Goal: Book appointment/travel/reservation: Book appointment/travel/reservation

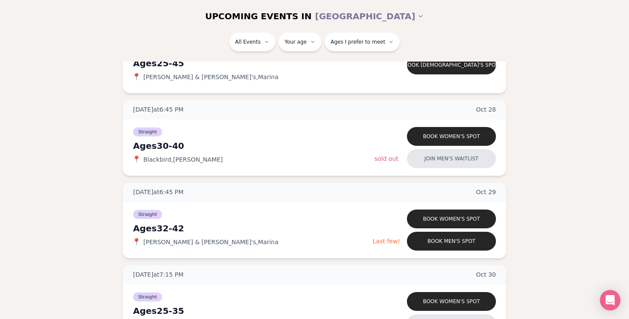
scroll to position [869, 0]
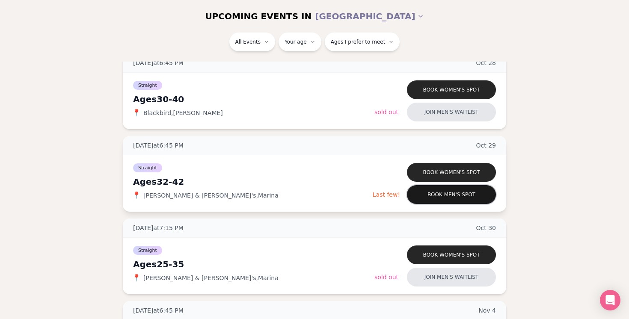
click at [448, 199] on button "Book men's spot" at bounding box center [451, 194] width 89 height 19
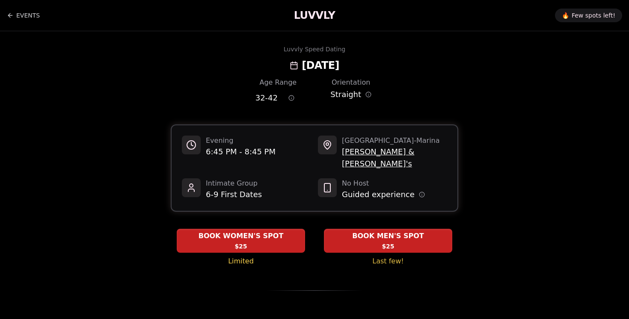
scroll to position [256, 0]
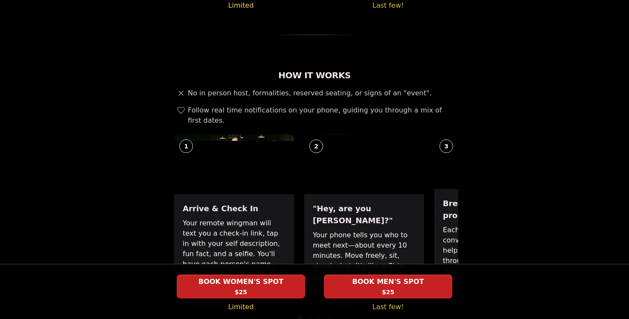
click at [446, 140] on div "3" at bounding box center [447, 147] width 14 height 14
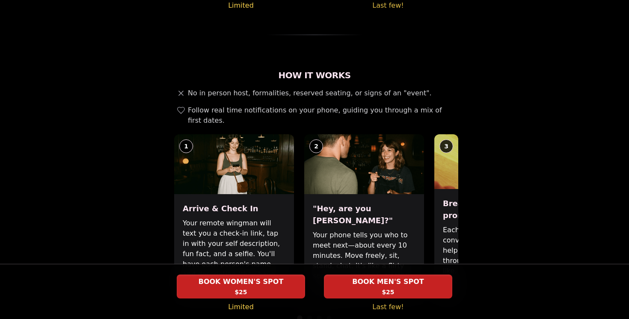
click at [384, 194] on div ""Hey, are you [PERSON_NAME]?" Your phone tells you who to meet next—about every…" at bounding box center [364, 249] width 120 height 111
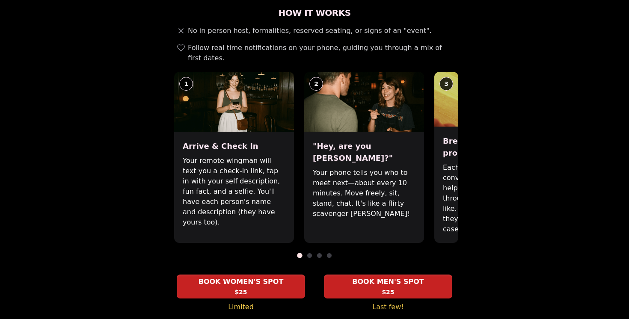
scroll to position [319, 0]
click at [308, 253] on span at bounding box center [309, 255] width 5 height 5
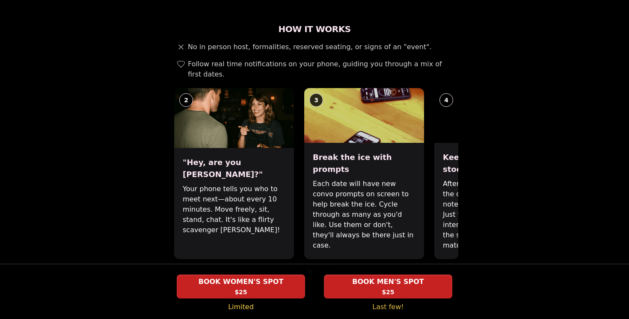
scroll to position [296, 0]
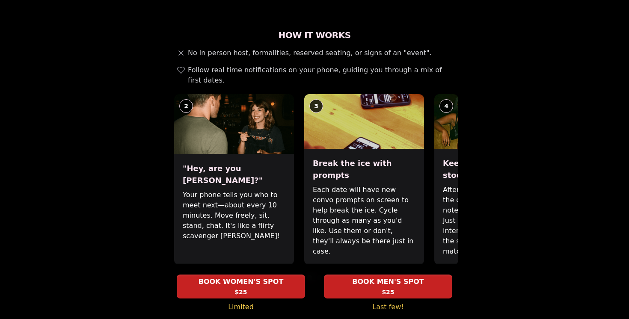
click at [319, 276] on span at bounding box center [319, 278] width 5 height 5
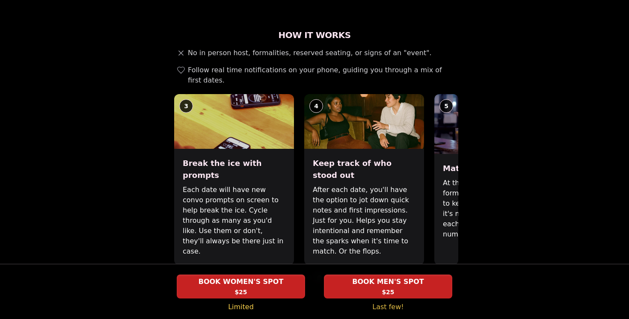
click at [328, 276] on span at bounding box center [329, 278] width 5 height 5
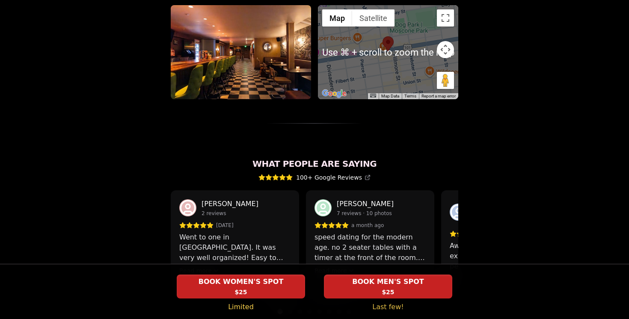
scroll to position [675, 0]
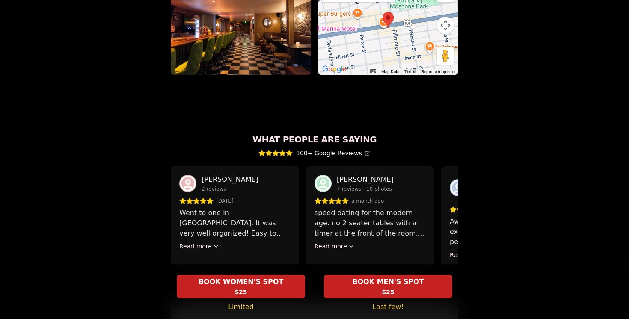
click at [223, 175] on p "[PERSON_NAME]" at bounding box center [230, 180] width 57 height 10
click at [265, 175] on div "[PERSON_NAME] 2 reviews" at bounding box center [234, 184] width 111 height 18
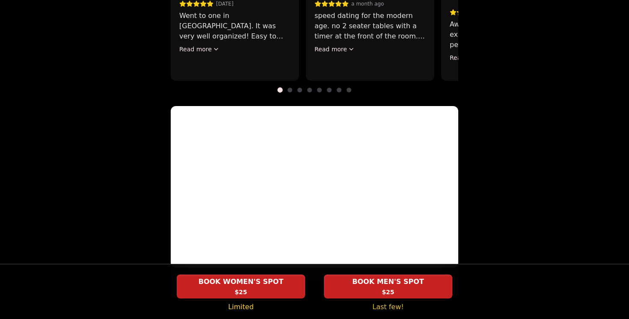
scroll to position [798, 0]
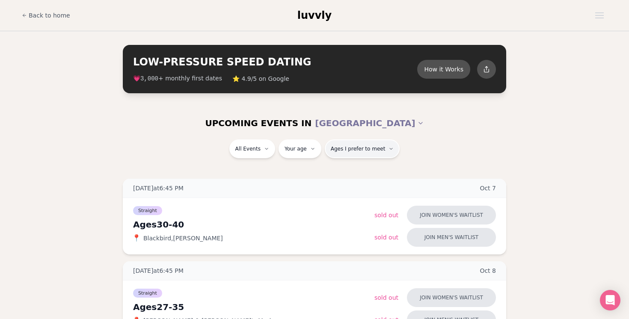
click at [370, 151] on span "Ages I prefer to meet" at bounding box center [358, 149] width 55 height 7
click at [370, 171] on div "Please enter your age first" at bounding box center [364, 173] width 80 height 15
click at [364, 172] on div "Please enter your age first" at bounding box center [364, 173] width 80 height 15
click at [364, 170] on div "Please enter your age first" at bounding box center [364, 173] width 80 height 15
click at [348, 189] on div "[DATE] at 6:45 PM [DATE]" at bounding box center [315, 188] width 384 height 19
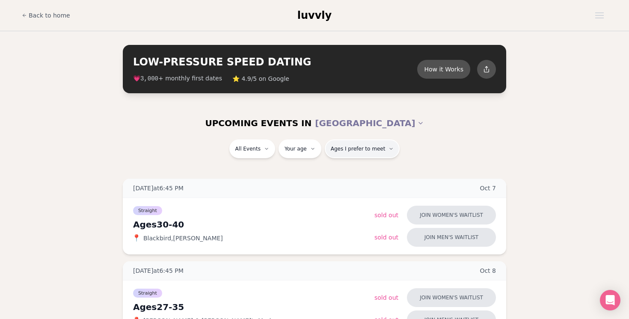
click at [347, 148] on span "Ages I prefer to meet" at bounding box center [358, 149] width 55 height 7
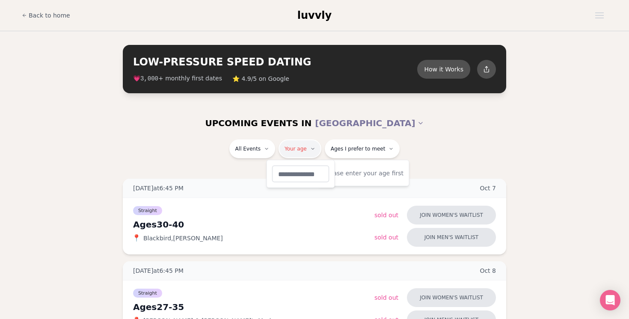
type input "**"
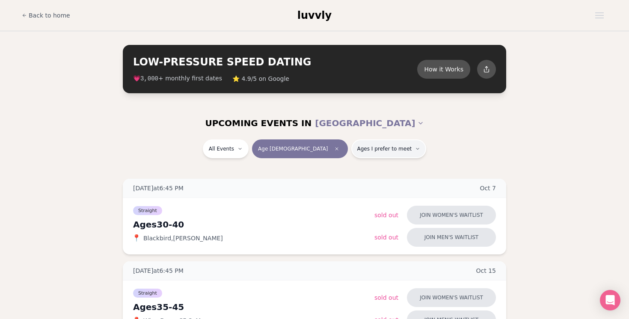
click at [351, 145] on button "Ages I prefer to meet" at bounding box center [388, 149] width 75 height 19
click at [326, 171] on button "Younger than me" at bounding box center [328, 170] width 7 height 7
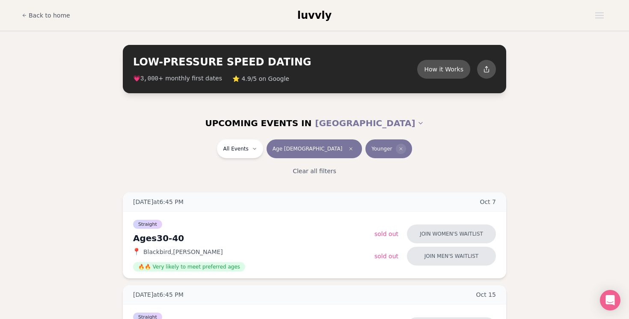
click at [396, 150] on span "Clear preference" at bounding box center [401, 149] width 10 height 10
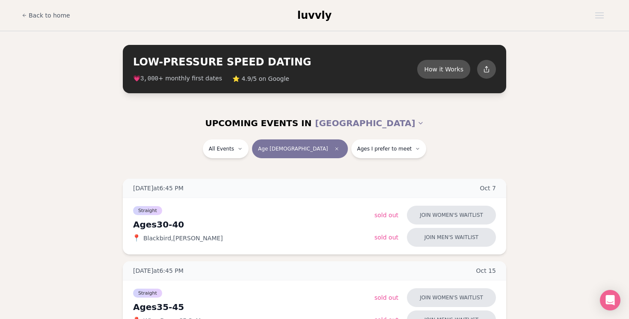
click at [378, 150] on span "Ages I prefer to meet" at bounding box center [384, 149] width 55 height 7
click at [331, 166] on label "Younger than me" at bounding box center [362, 170] width 74 height 9
click at [331, 167] on button "Younger than me" at bounding box center [328, 170] width 7 height 7
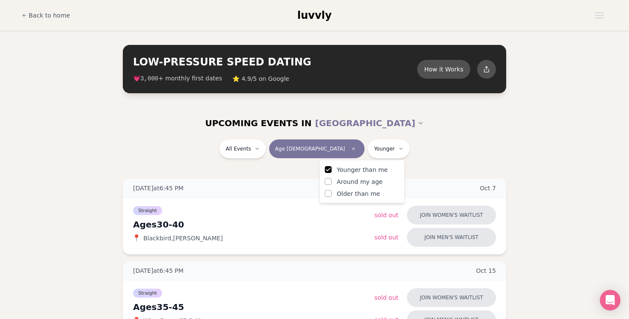
click at [412, 152] on div "All Events Age [DEMOGRAPHIC_DATA] Younger" at bounding box center [314, 151] width 479 height 22
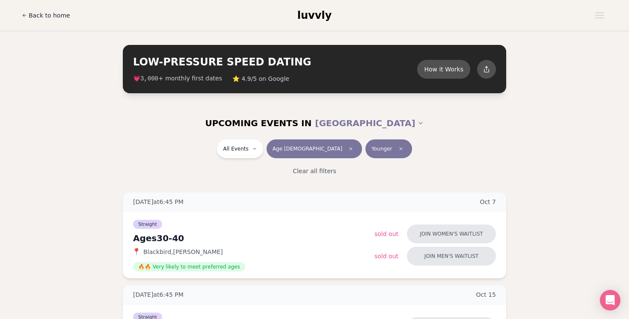
click at [34, 15] on span "Back to home" at bounding box center [50, 15] width 42 height 9
